Goal: Find specific page/section: Find specific page/section

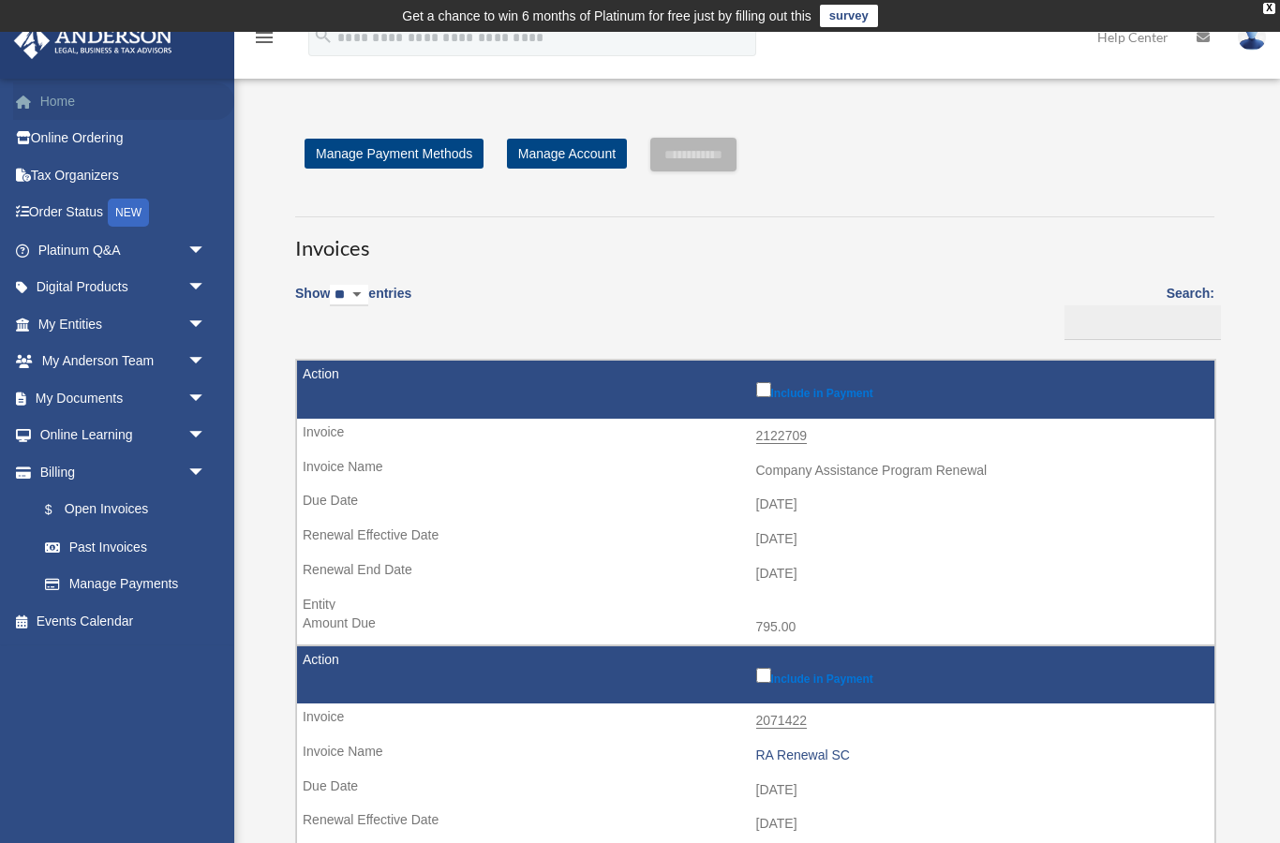
click at [52, 89] on link "Home" at bounding box center [123, 100] width 221 height 37
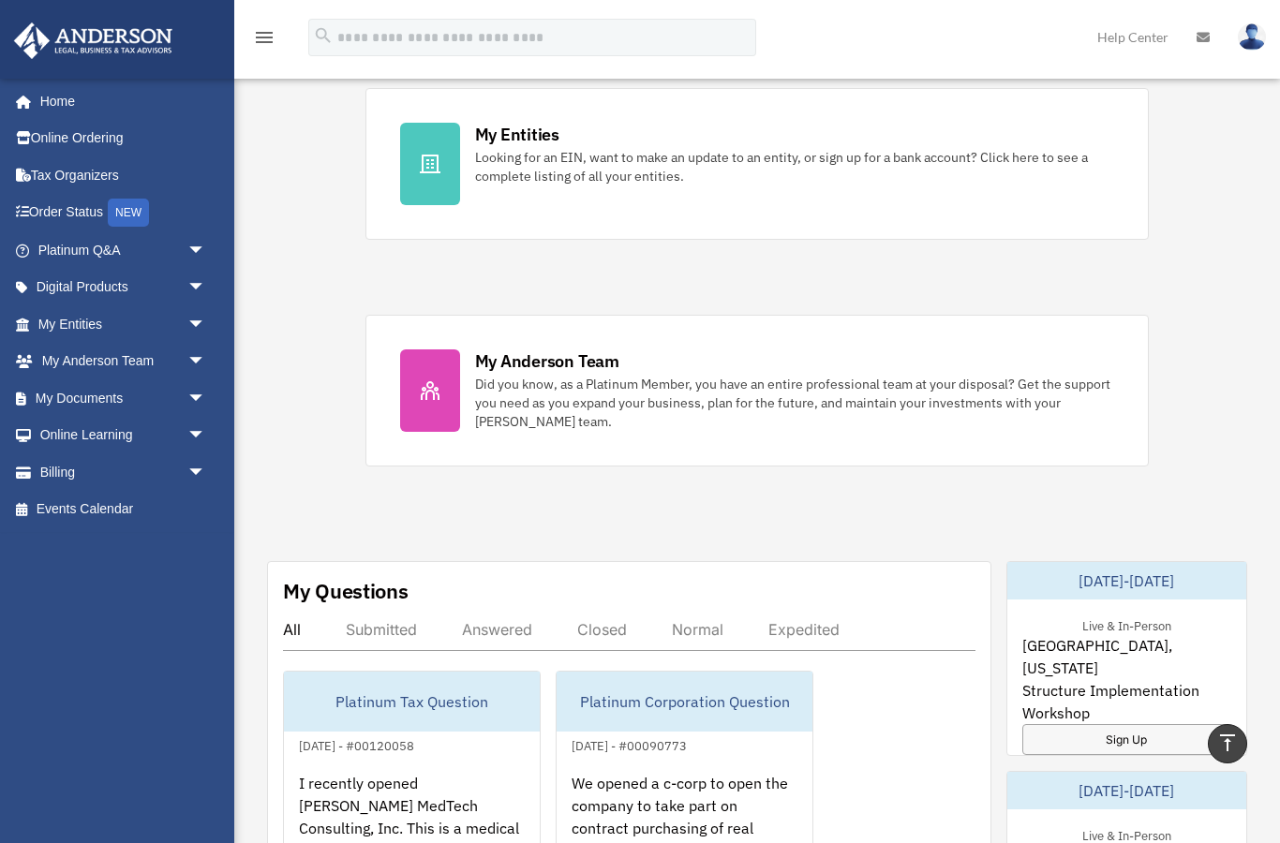
scroll to position [617, 0]
click at [212, 327] on span "arrow_drop_down" at bounding box center [205, 324] width 37 height 38
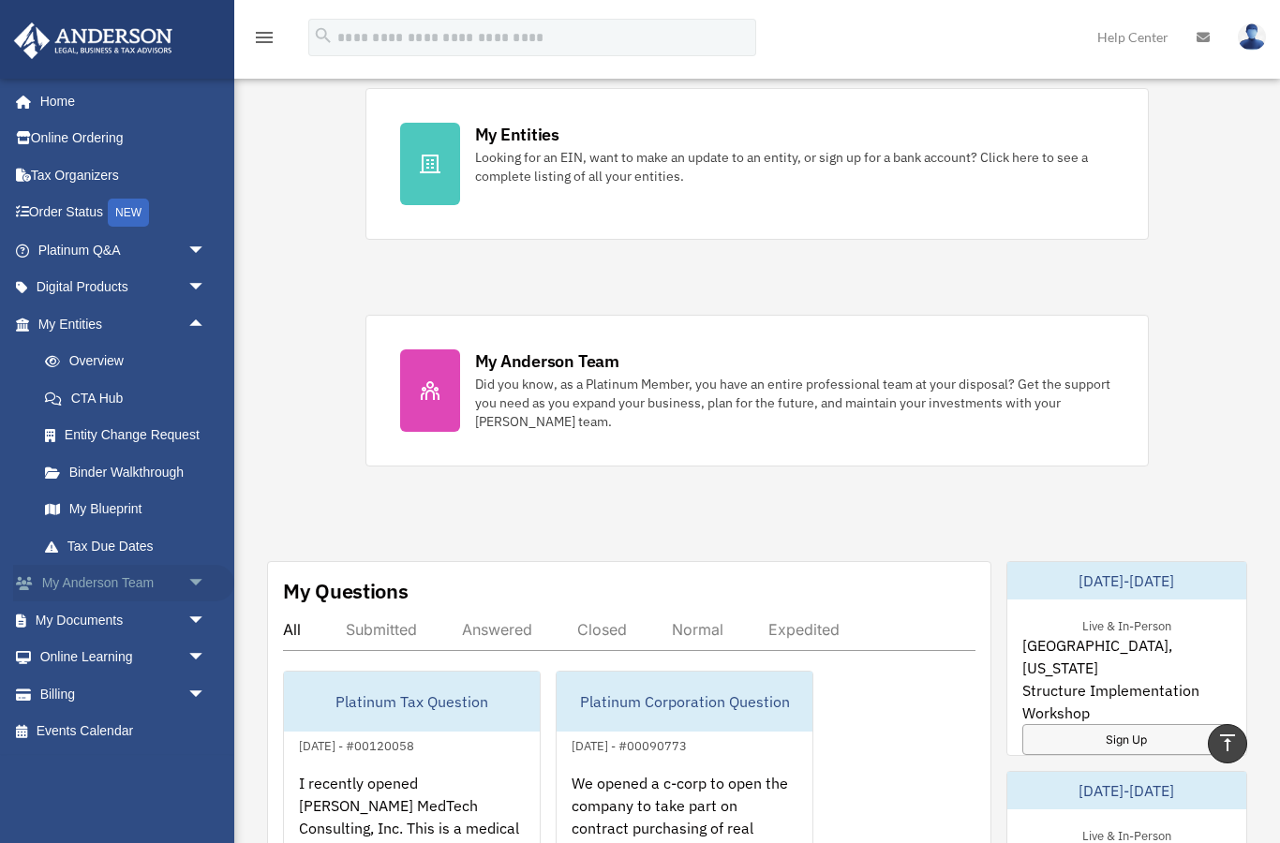
click at [200, 575] on span "arrow_drop_down" at bounding box center [205, 584] width 37 height 38
click at [110, 621] on link "My Anderson Team" at bounding box center [130, 619] width 208 height 37
click at [106, 609] on link "My Anderson Team" at bounding box center [130, 619] width 208 height 37
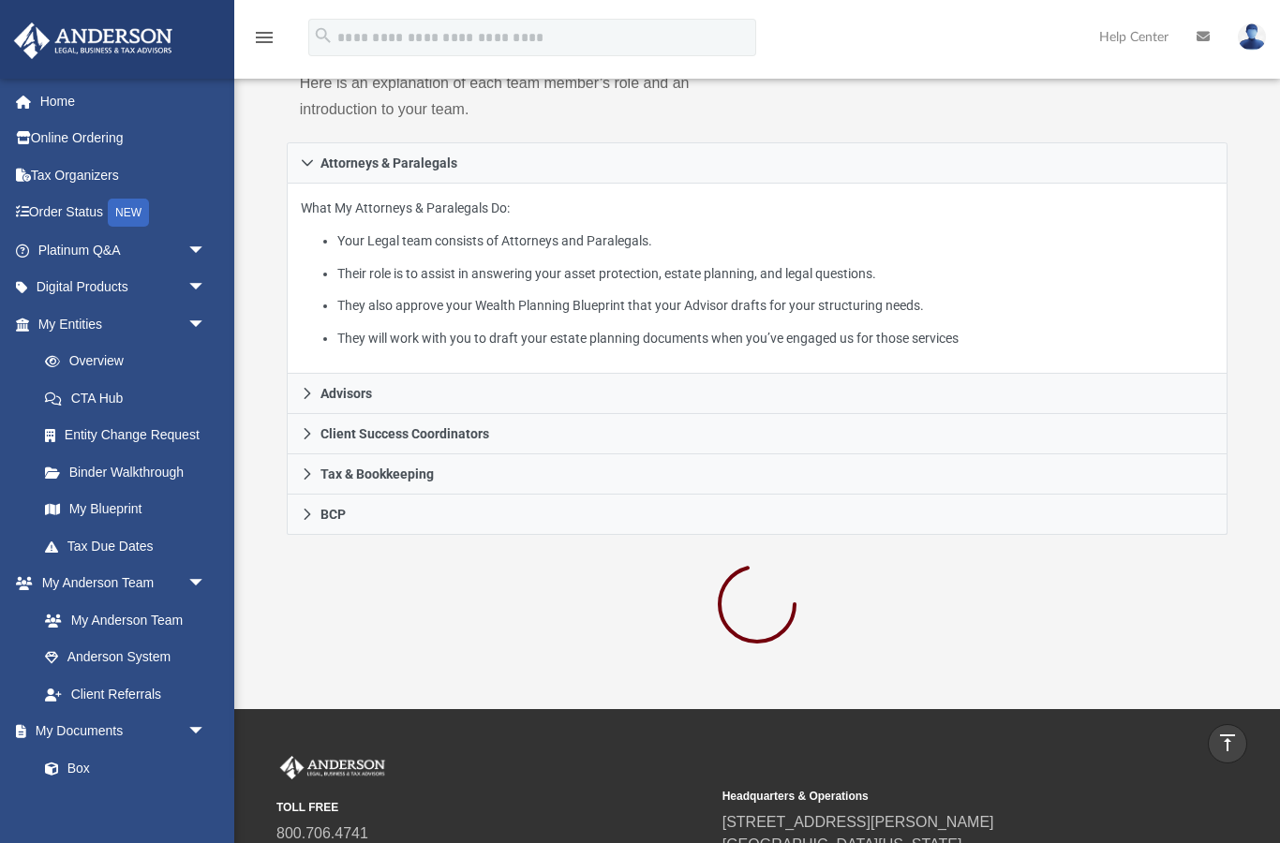
scroll to position [343, 0]
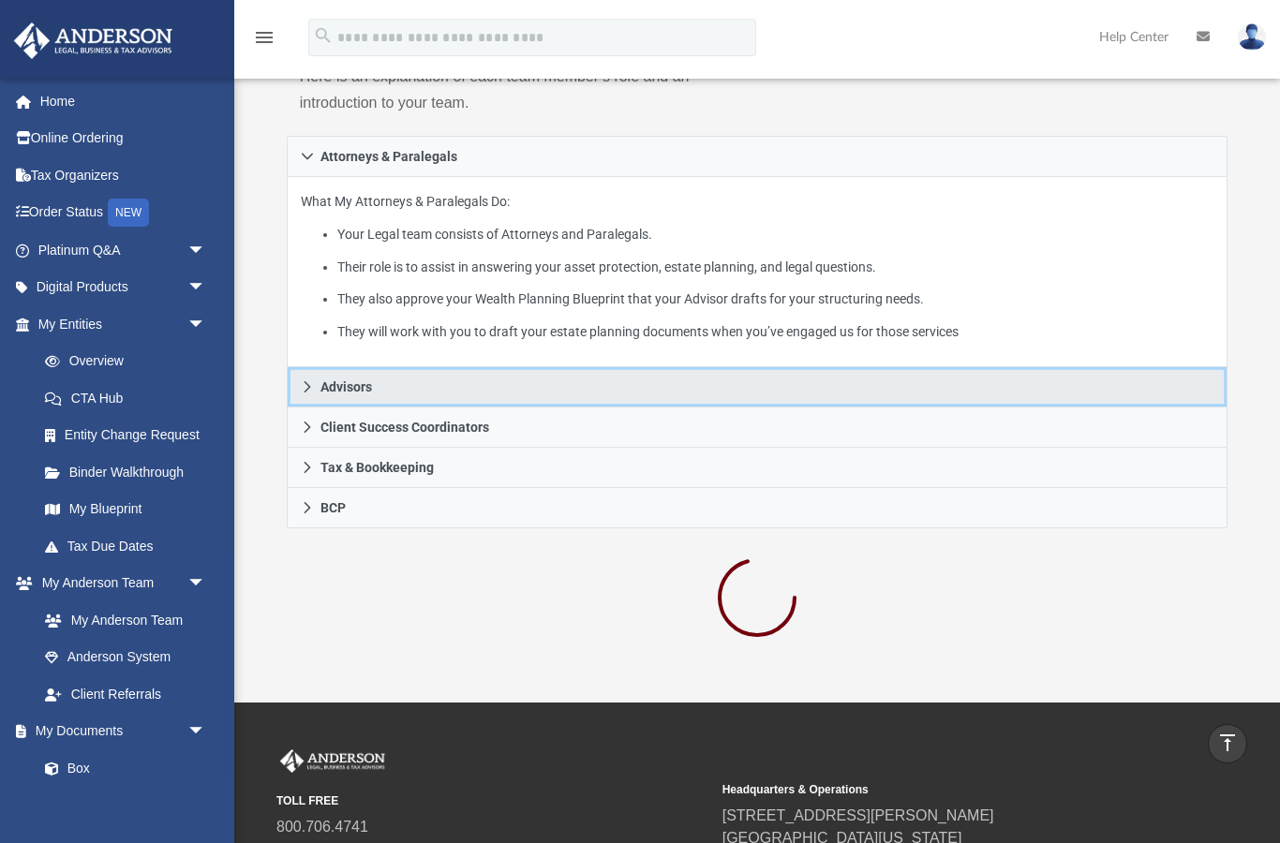
click at [303, 380] on icon at bounding box center [307, 386] width 13 height 13
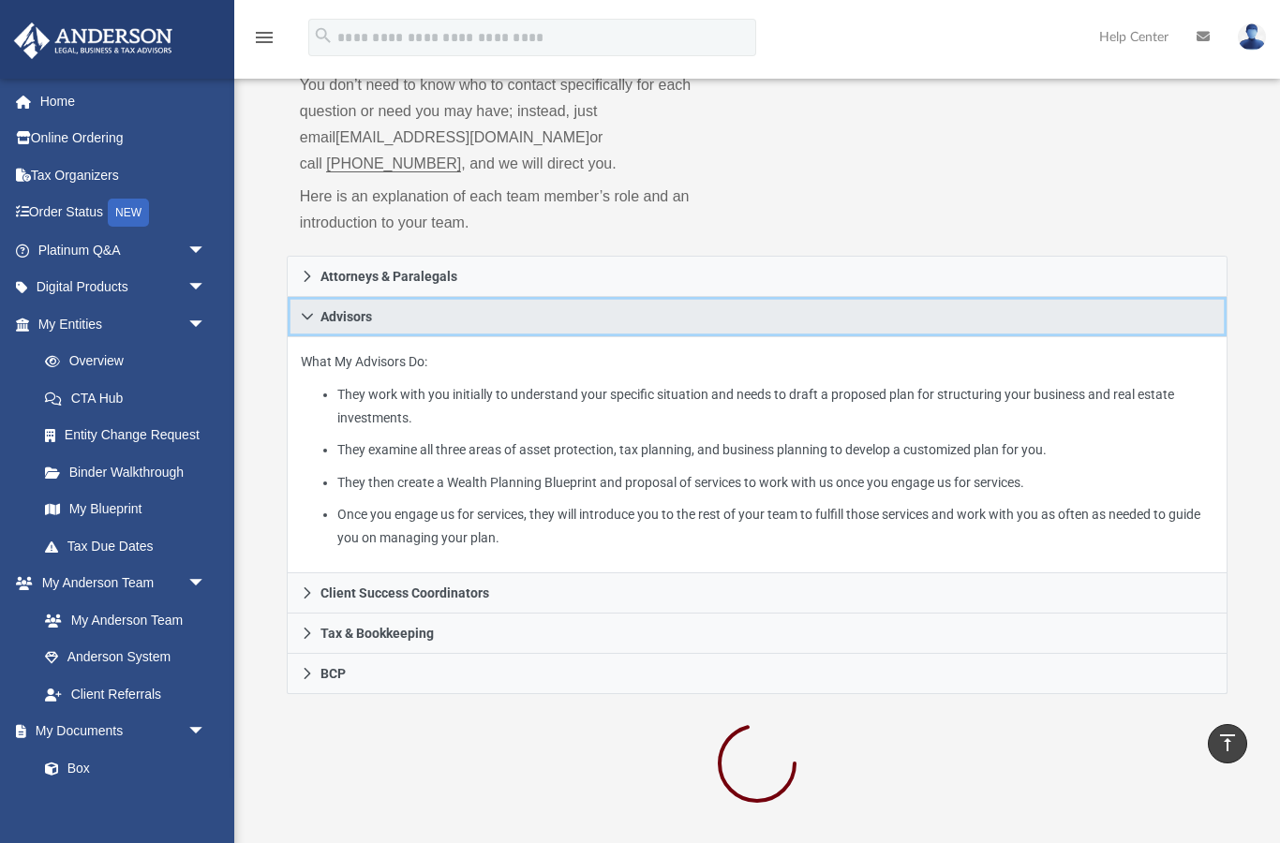
scroll to position [222, 0]
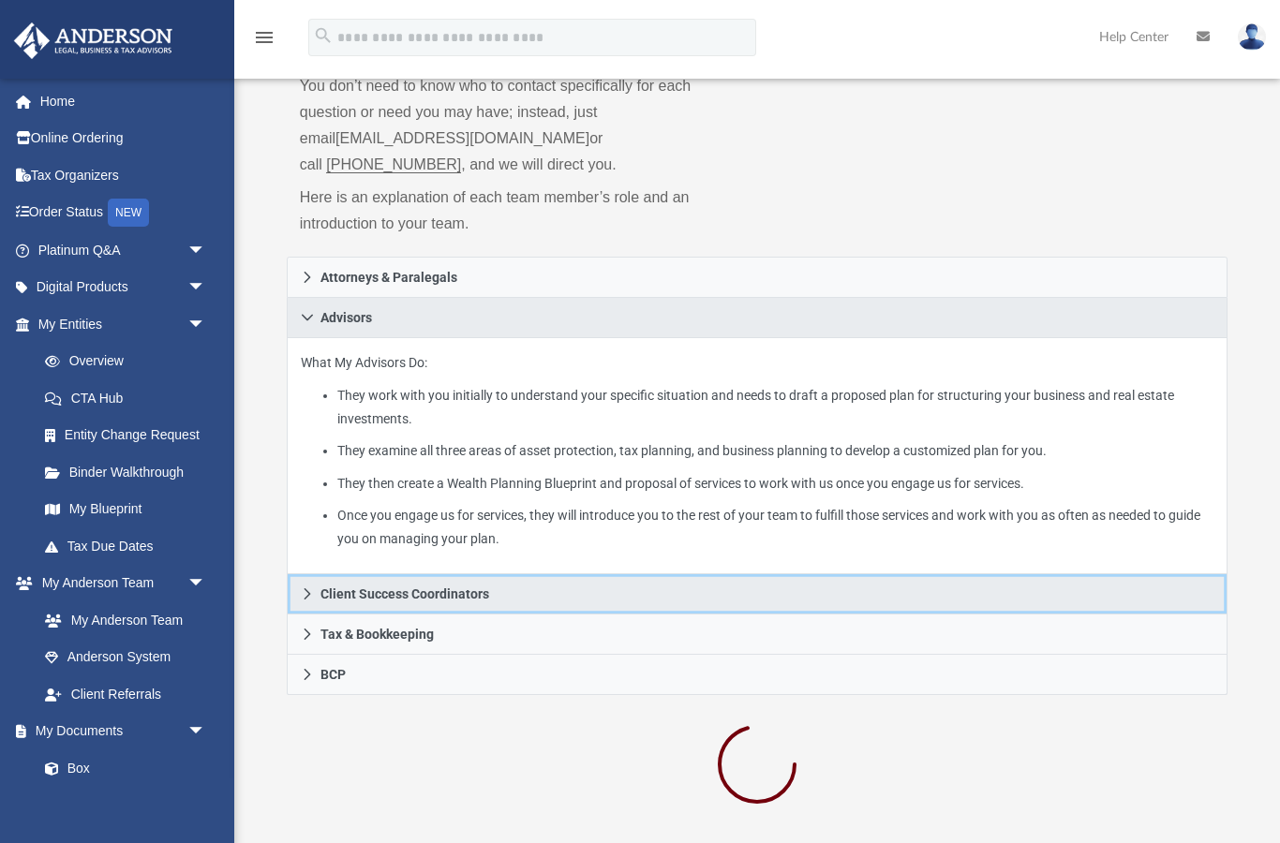
click at [315, 574] on link "Client Success Coordinators" at bounding box center [757, 594] width 941 height 40
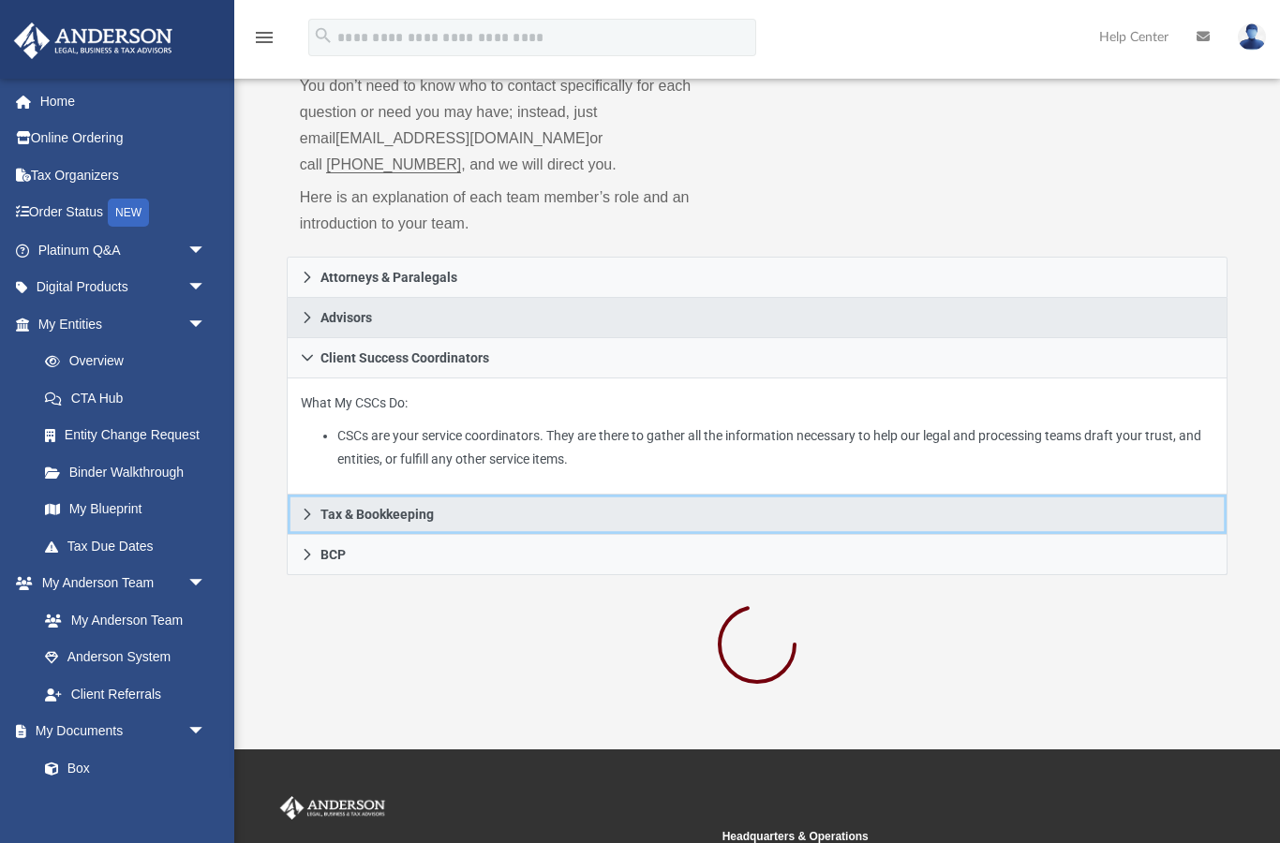
click at [309, 508] on icon at bounding box center [307, 514] width 13 height 13
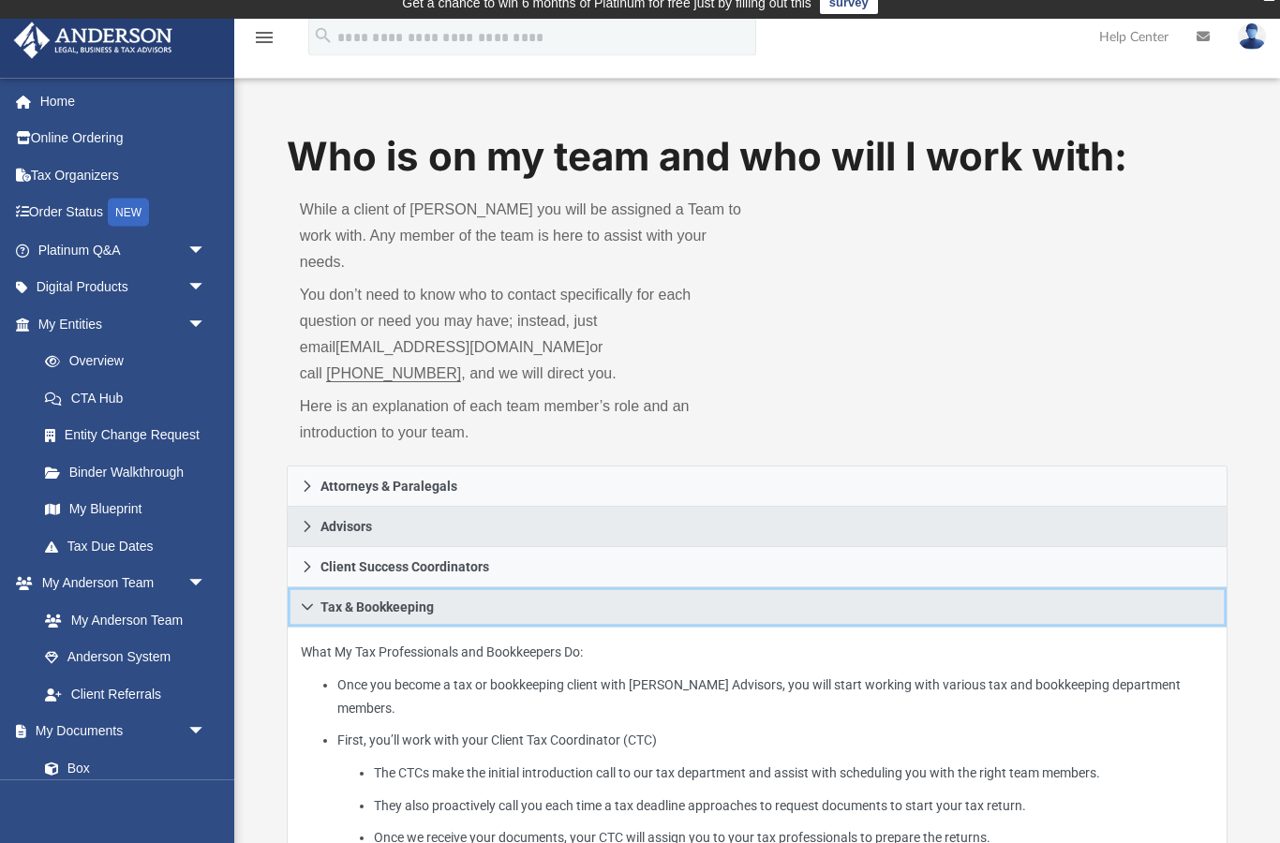
scroll to position [0, 0]
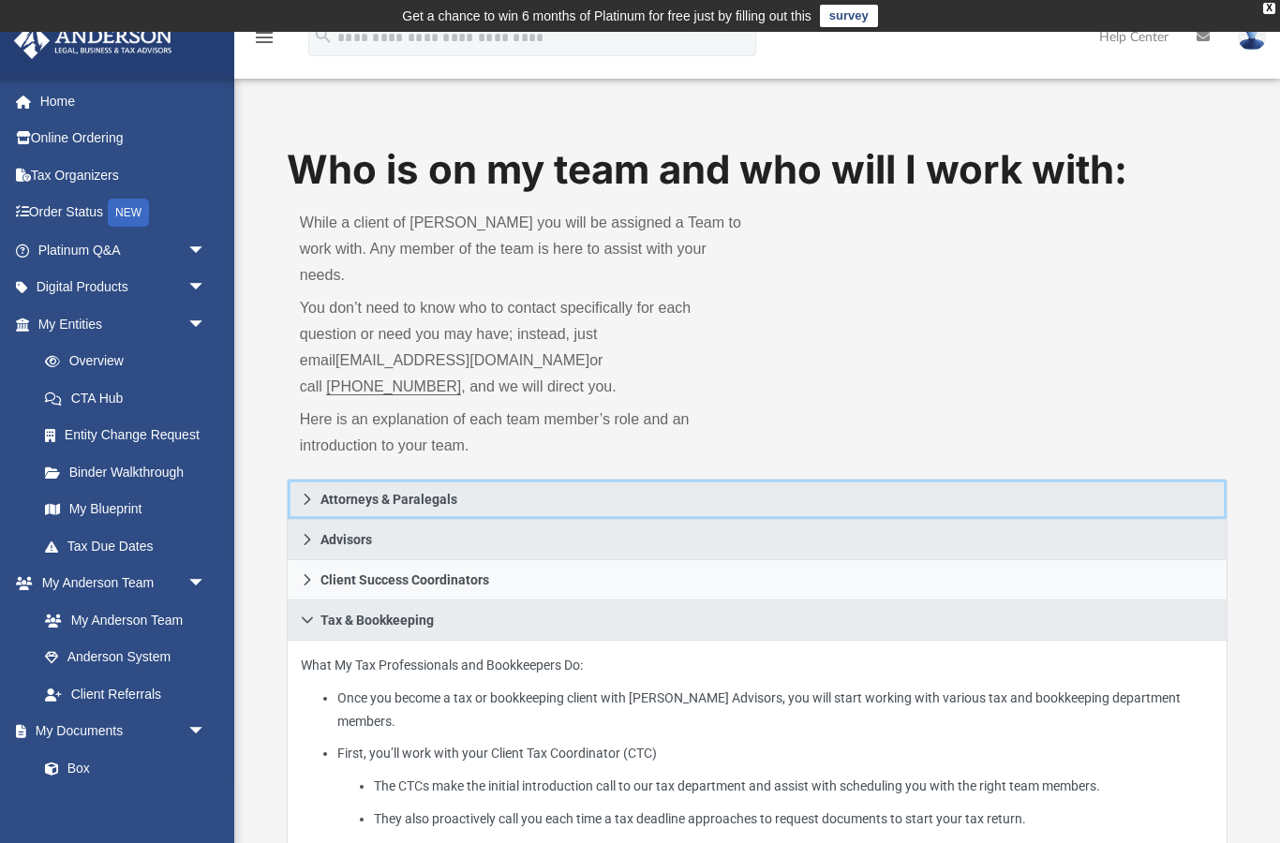
click at [314, 479] on link "Attorneys & Paralegals" at bounding box center [757, 499] width 941 height 41
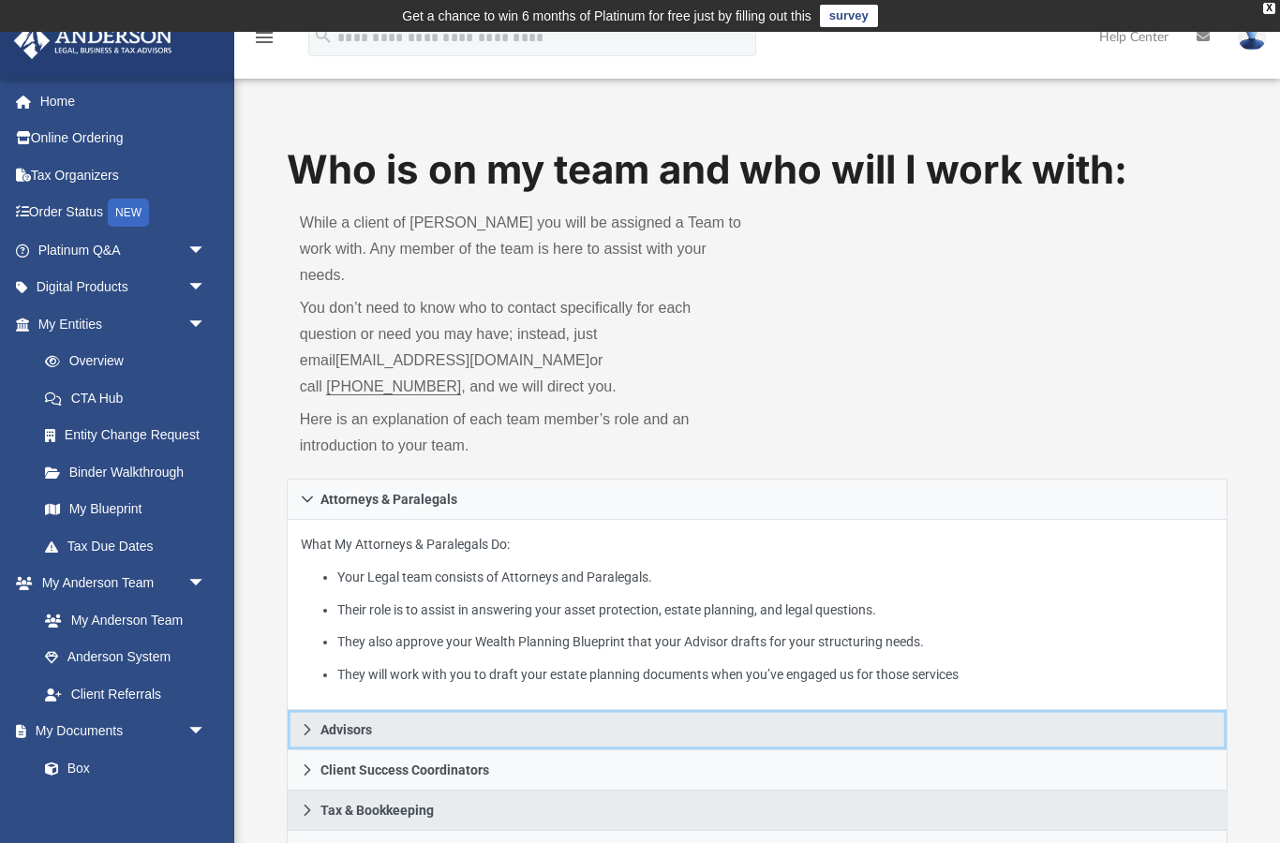
click at [305, 710] on link "Advisors" at bounding box center [757, 730] width 941 height 40
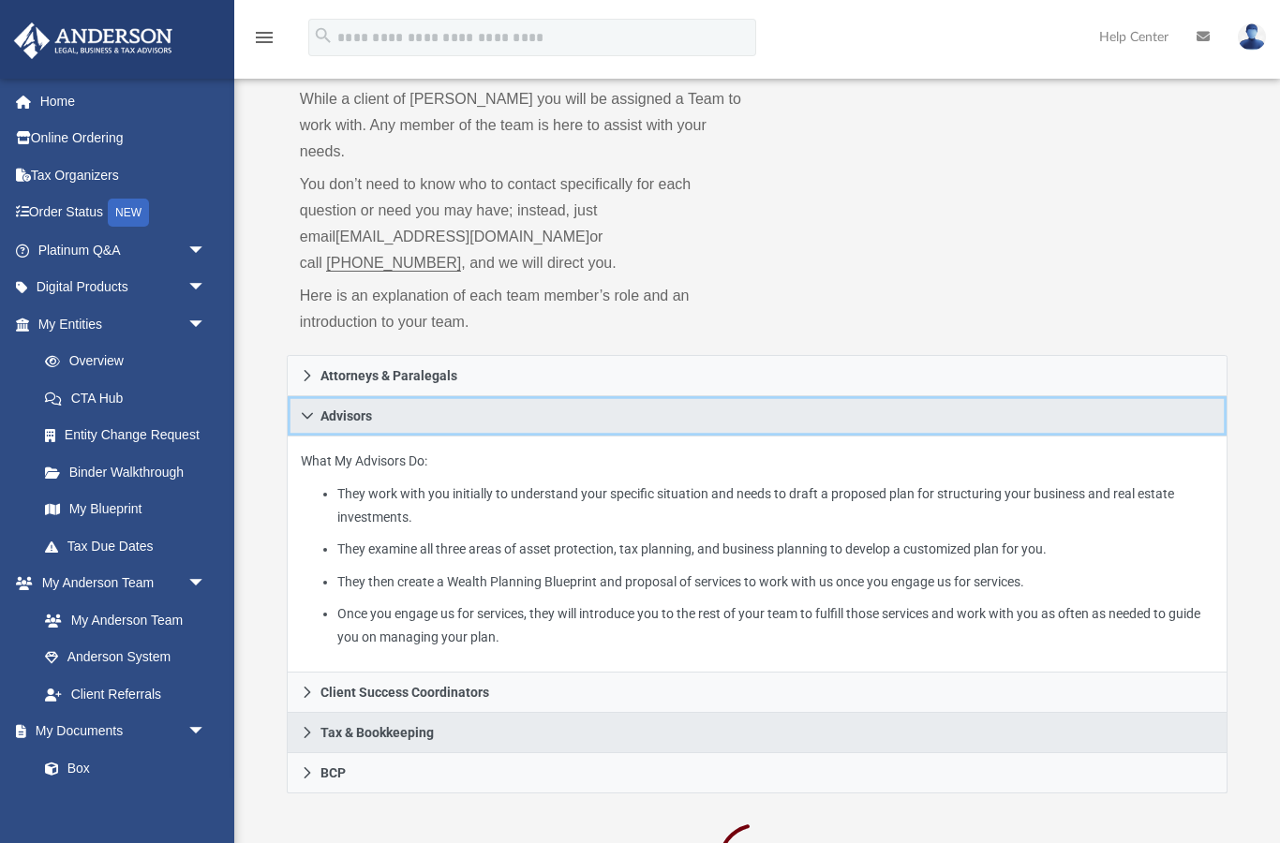
scroll to position [127, 0]
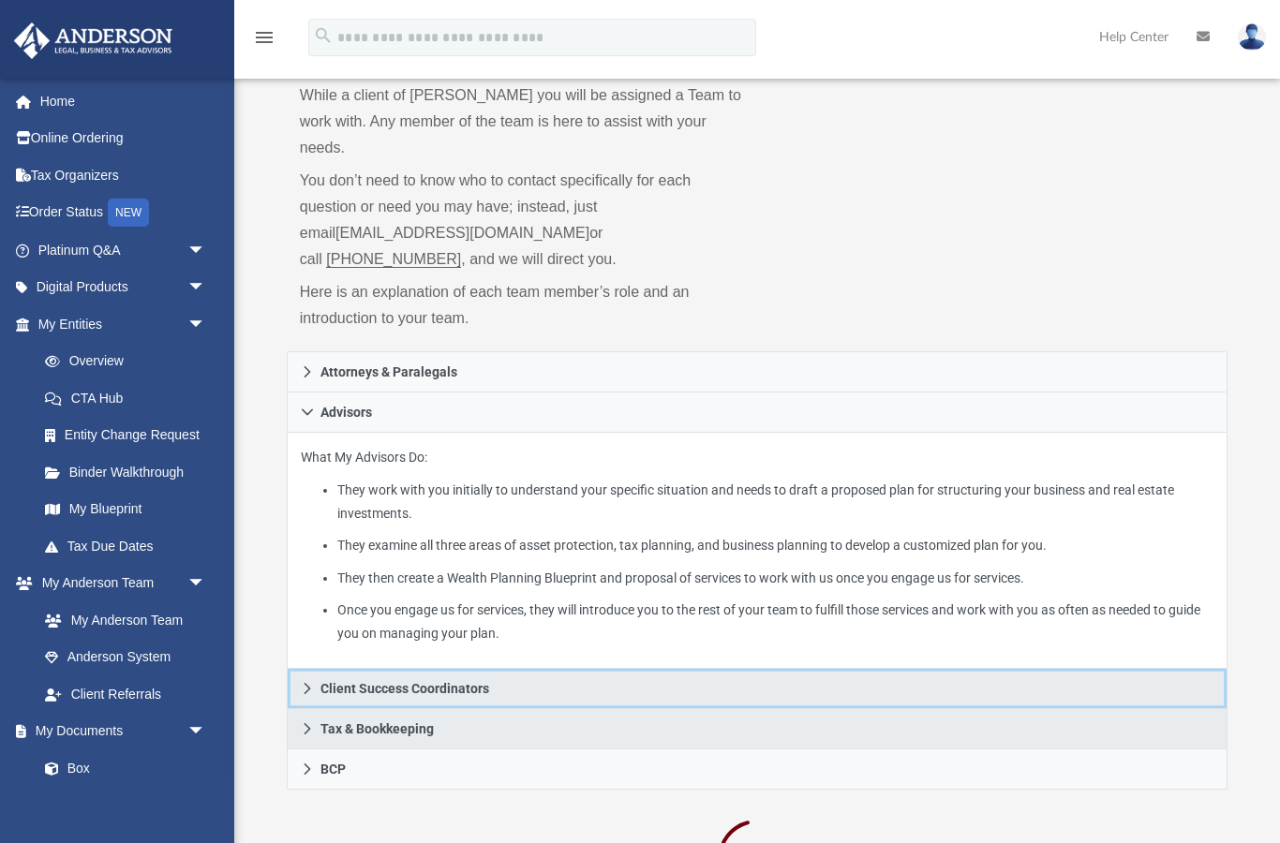
click at [301, 682] on icon at bounding box center [307, 688] width 13 height 13
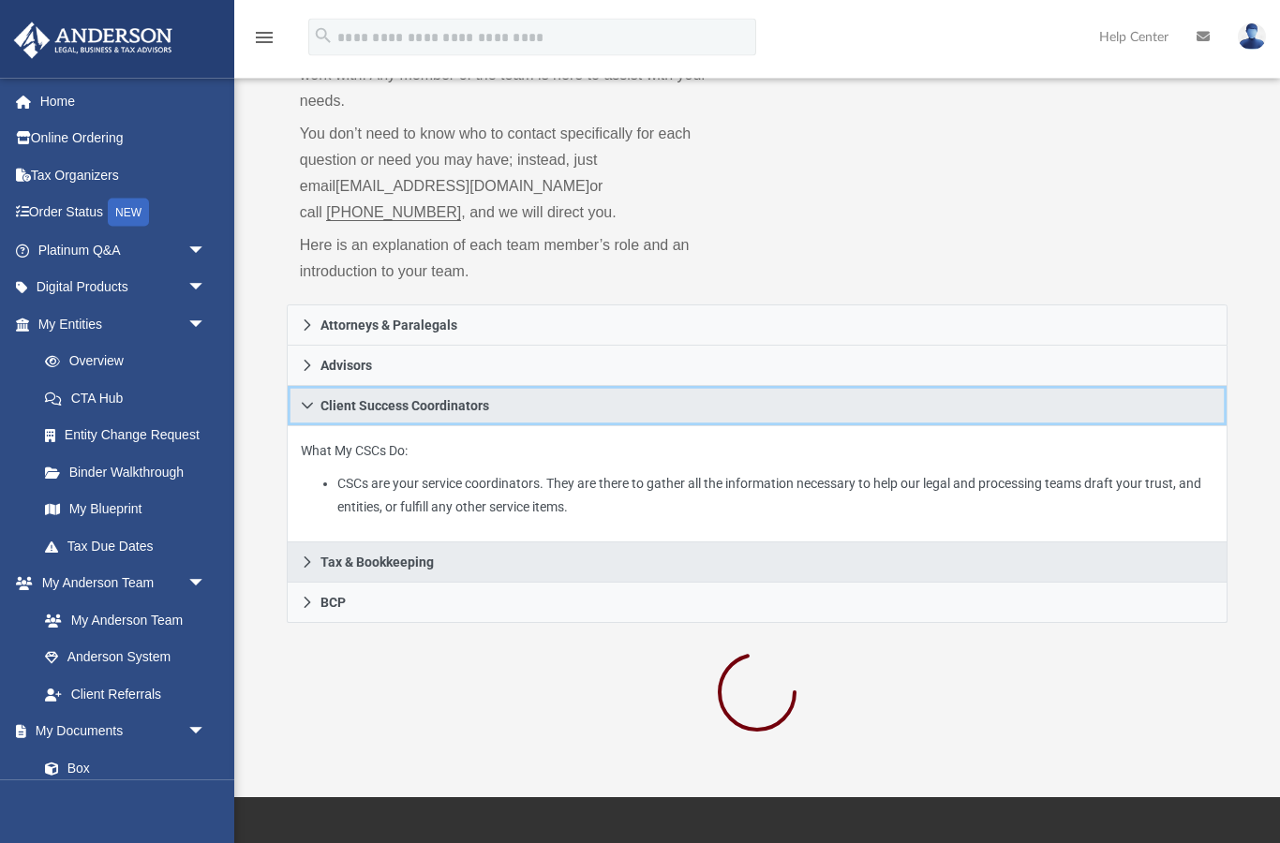
scroll to position [180, 0]
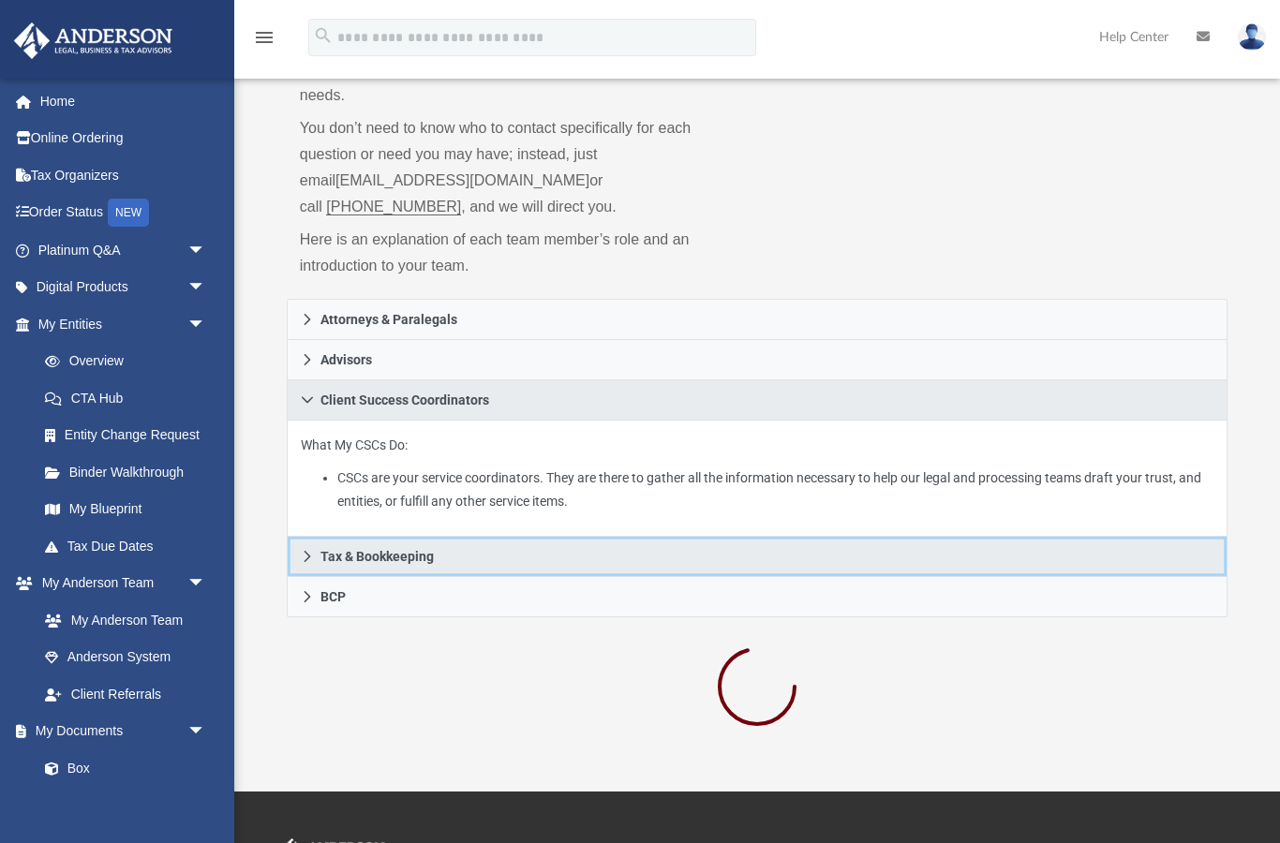
click at [301, 550] on icon at bounding box center [307, 556] width 13 height 13
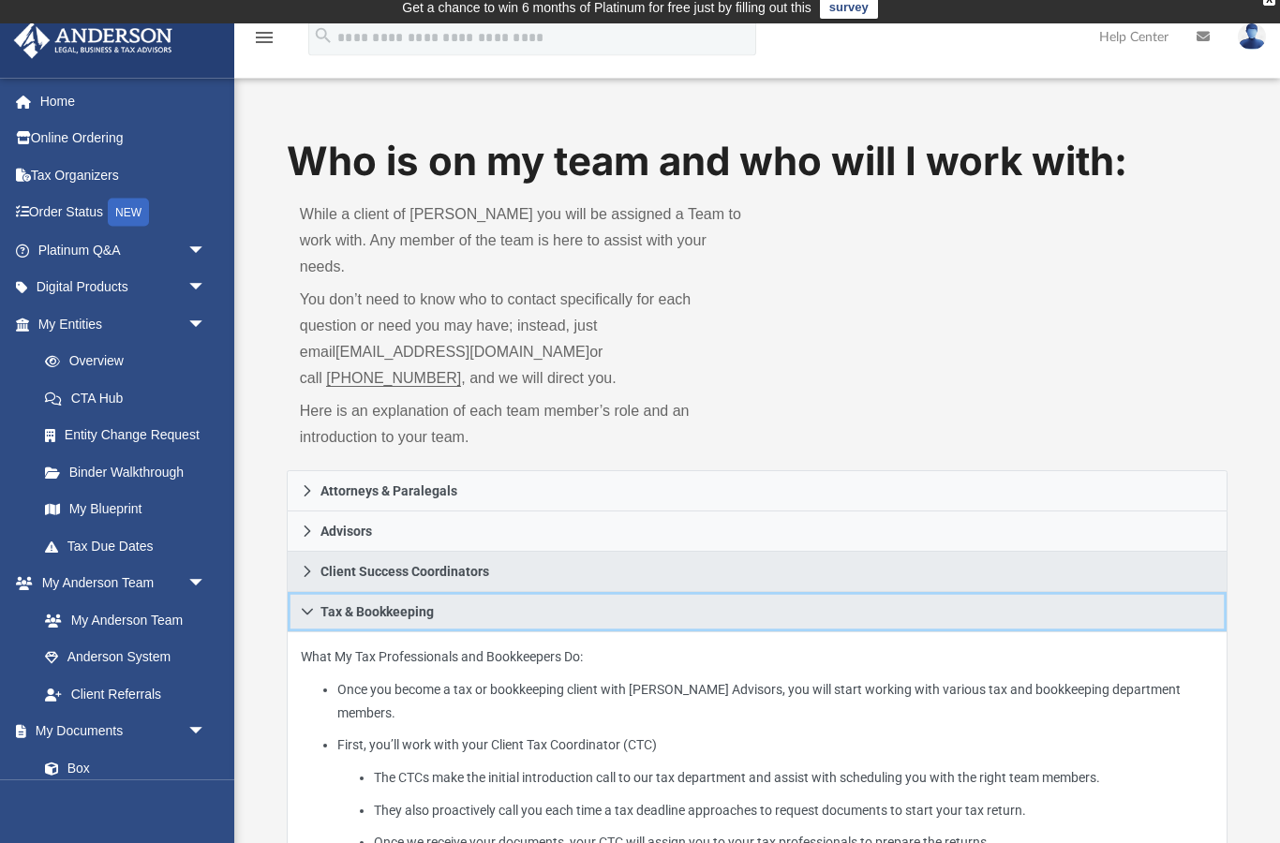
scroll to position [0, 0]
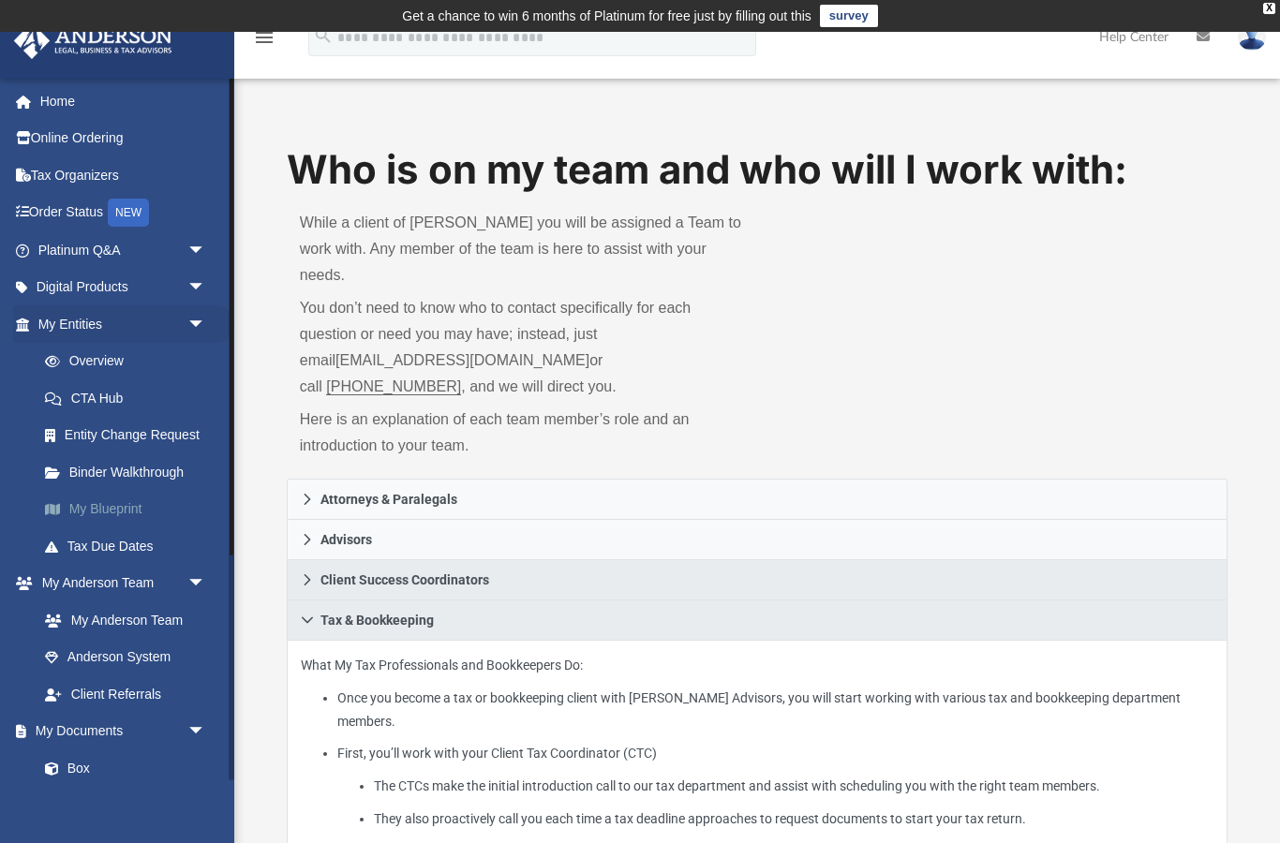
click at [93, 506] on link "My Blueprint" at bounding box center [130, 509] width 208 height 37
